Goal: Subscribe to service/newsletter

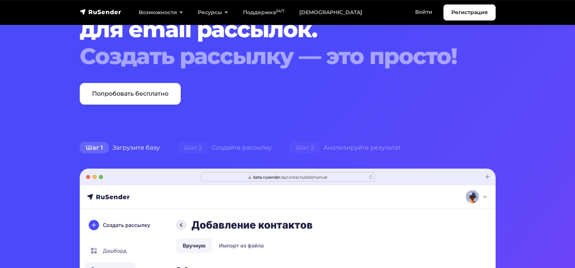
scroll to position [112, 0]
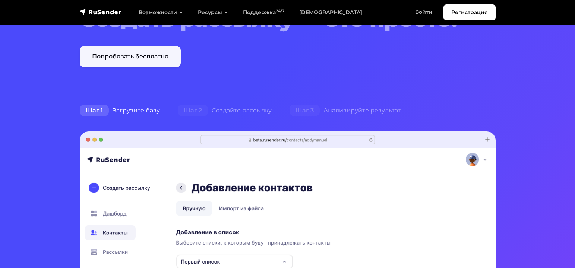
click at [141, 54] on link "Попробовать бесплатно" at bounding box center [130, 57] width 101 height 22
